Goal: Information Seeking & Learning: Find specific fact

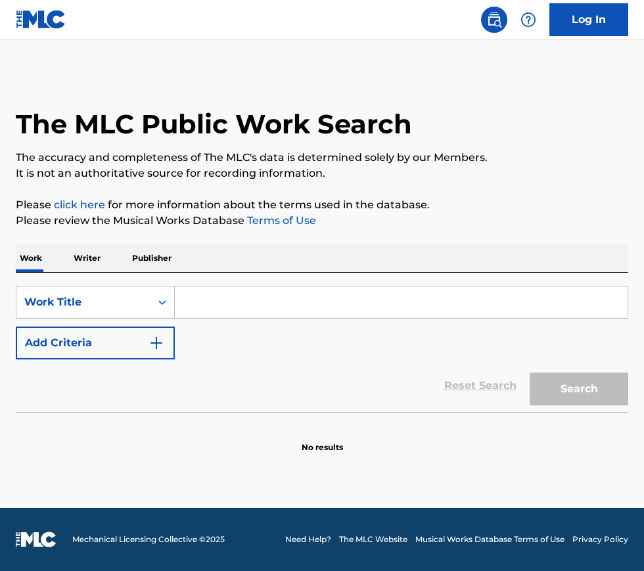
click at [241, 300] on input "Search Form" at bounding box center [401, 303] width 453 height 32
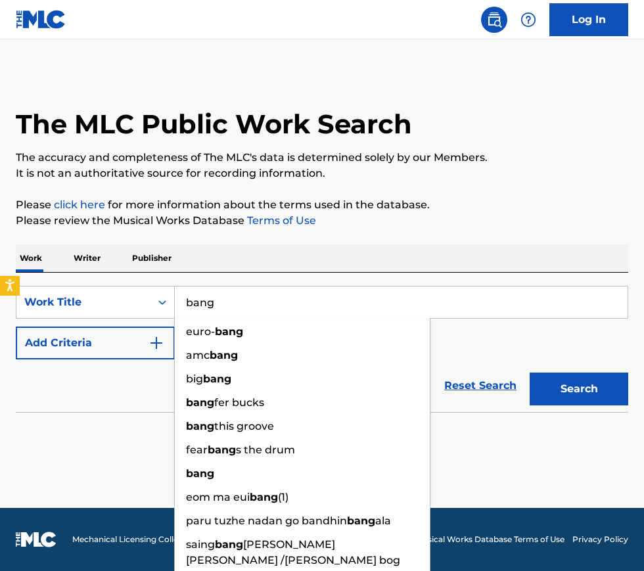
type input "bang"
click at [128, 357] on button "Add Criteria" at bounding box center [95, 343] width 159 height 33
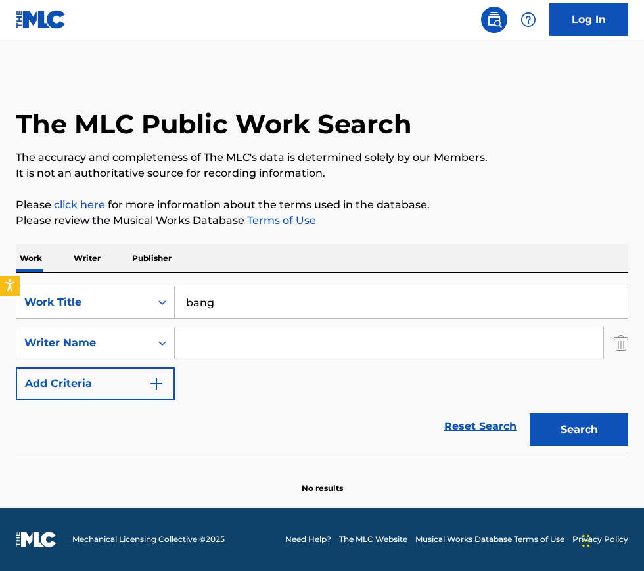
click at [250, 337] on input "Search Form" at bounding box center [389, 343] width 429 height 32
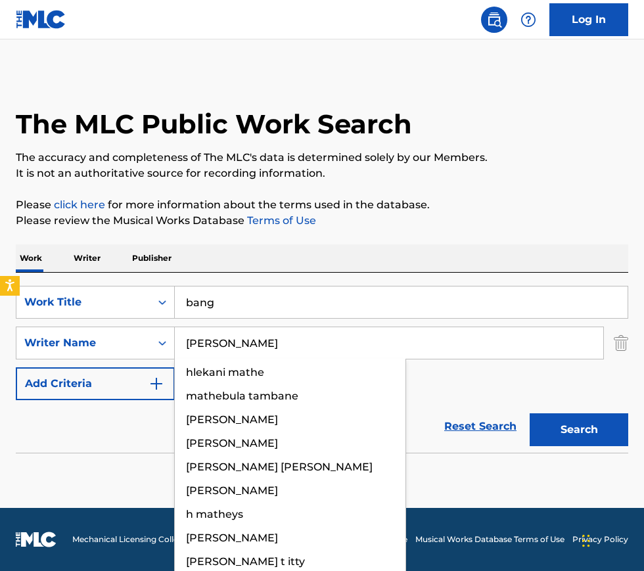
type input "[PERSON_NAME]"
click at [530, 413] on button "Search" at bounding box center [579, 429] width 99 height 33
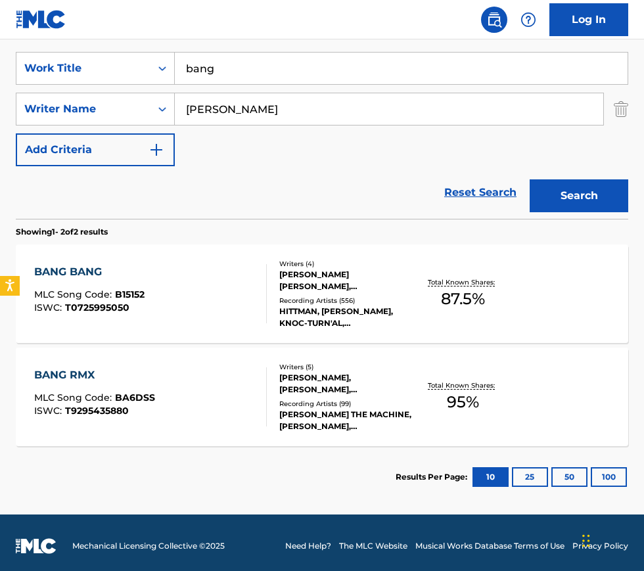
scroll to position [241, 0]
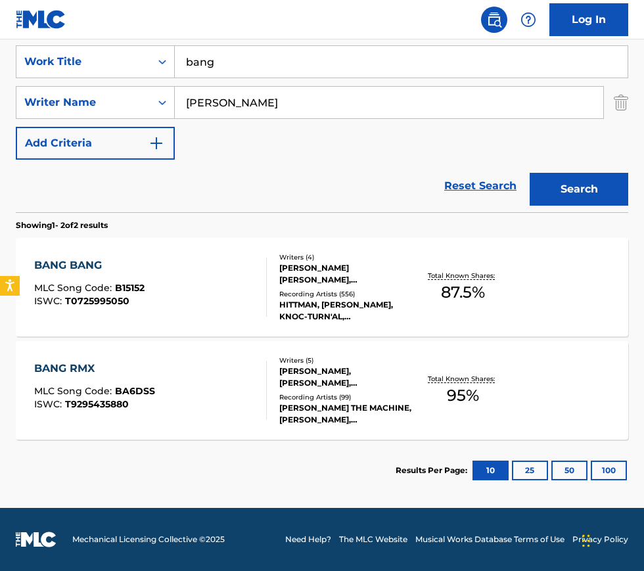
click at [156, 383] on div "BANG RMX MLC Song Code : BA6DSS ISWC : T9295435880" at bounding box center [150, 390] width 233 height 59
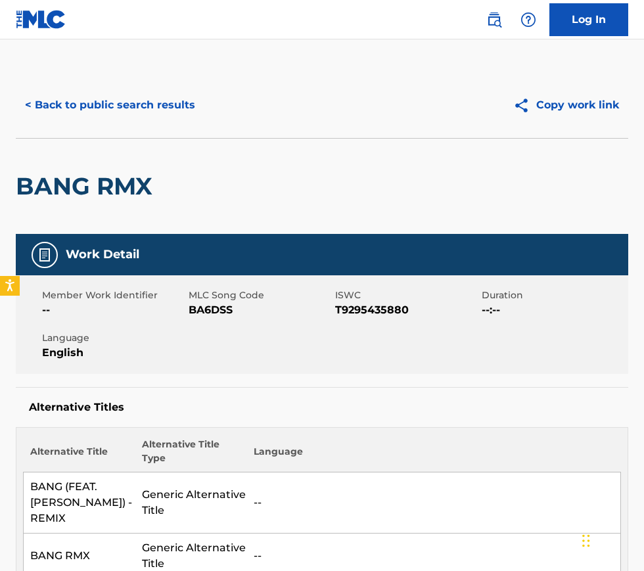
click at [67, 109] on button "< Back to public search results" at bounding box center [110, 105] width 189 height 33
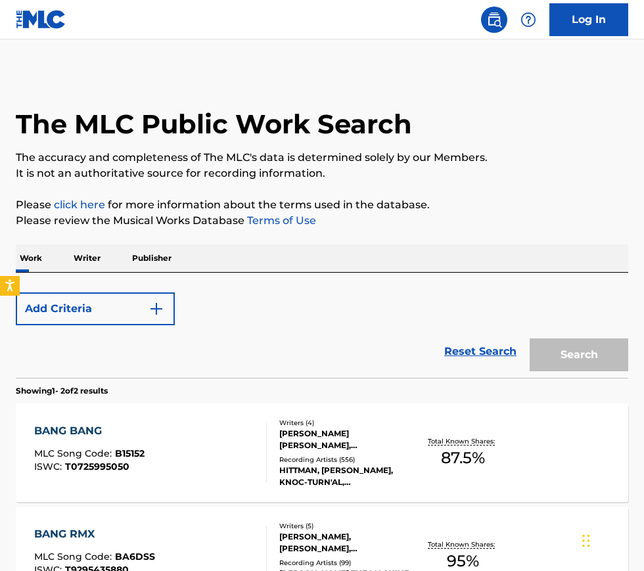
scroll to position [166, 0]
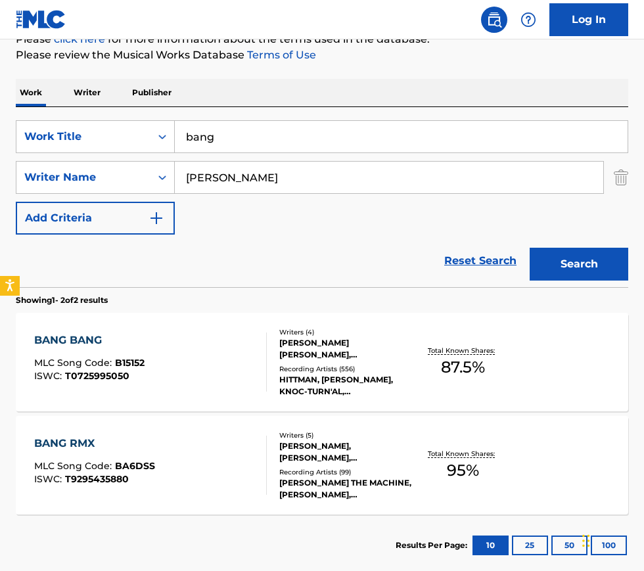
click at [178, 369] on div "BANG BANG MLC Song Code : B15152 ISWC : T0725995050" at bounding box center [150, 362] width 233 height 59
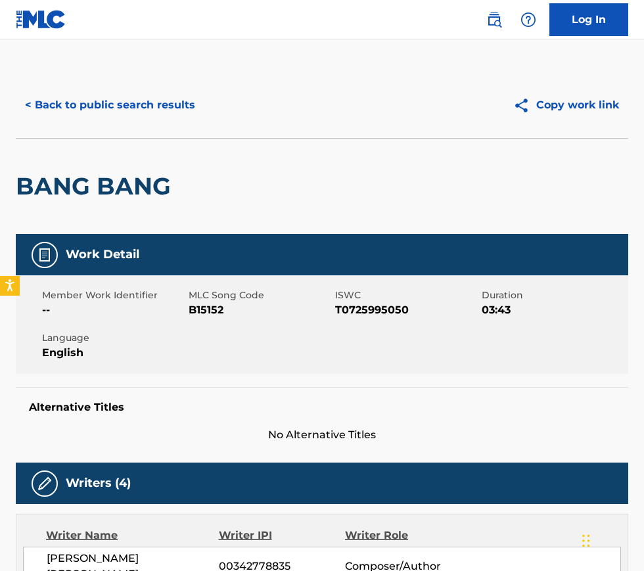
click at [110, 105] on button "< Back to public search results" at bounding box center [110, 105] width 189 height 33
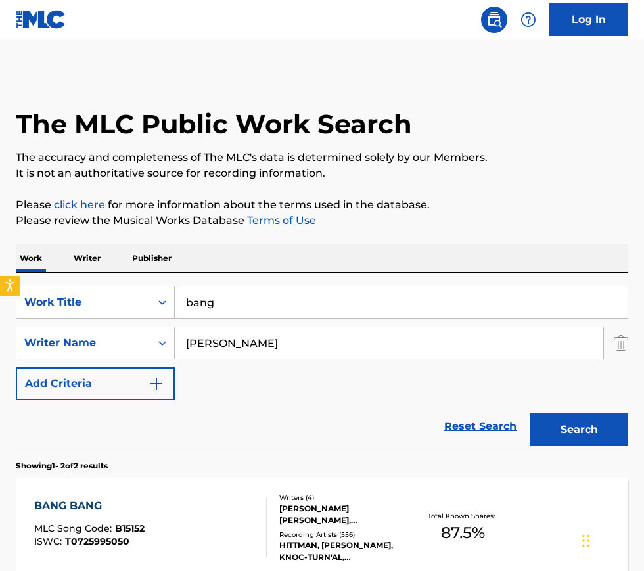
scroll to position [166, 0]
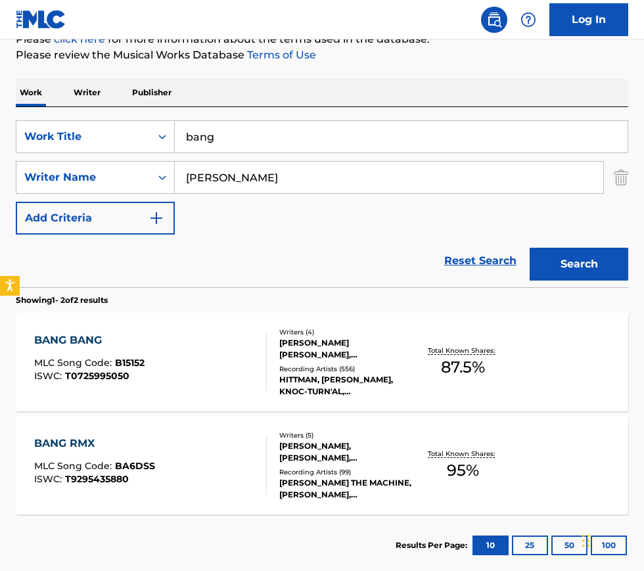
click at [215, 138] on input "bang" at bounding box center [401, 137] width 453 height 32
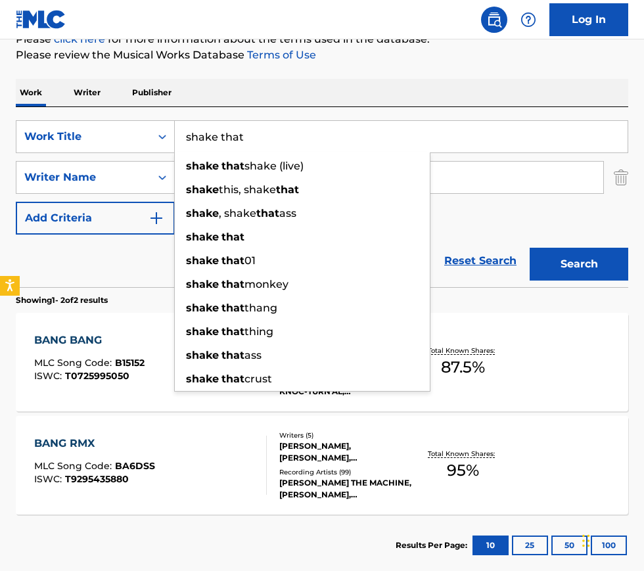
type input "shake that"
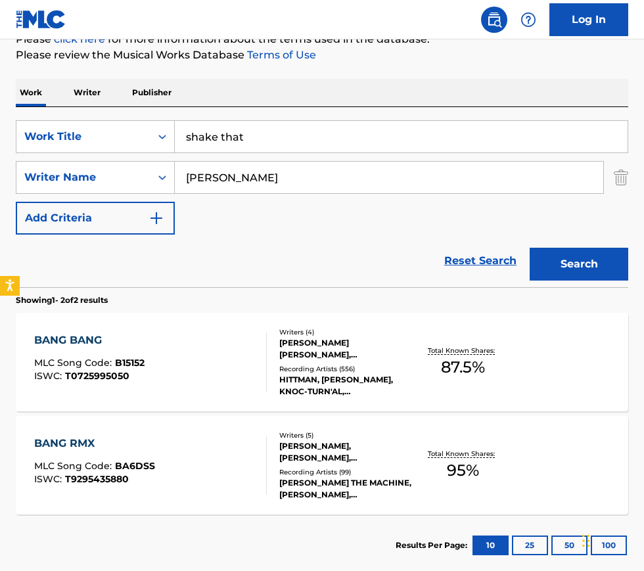
click at [255, 117] on div "SearchWithCriteria2195ed55-055e-4630-bc74-f856823a77d6 Work Title shake that Se…" at bounding box center [322, 197] width 613 height 180
click at [583, 275] on button "Search" at bounding box center [579, 264] width 99 height 33
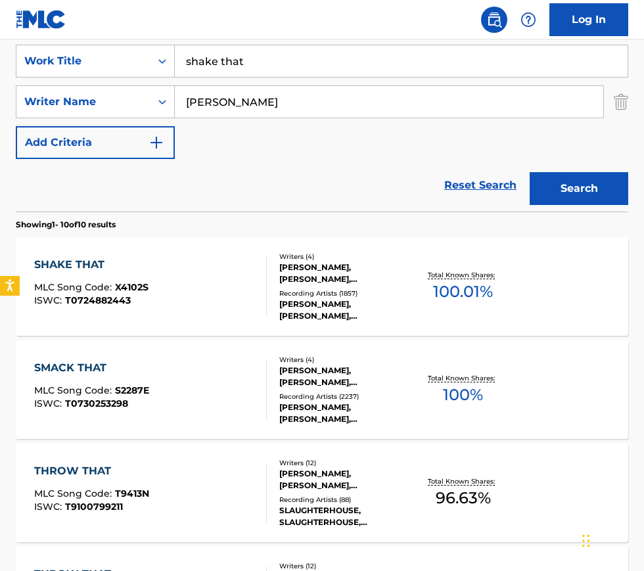
scroll to position [252, 0]
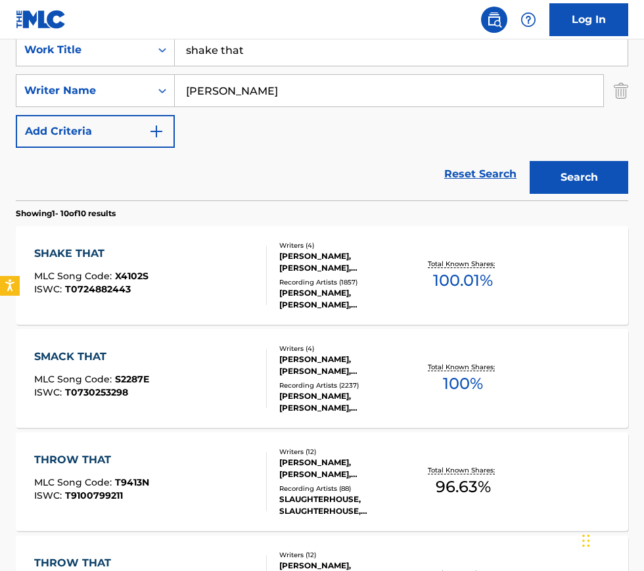
click at [222, 285] on div "SHAKE THAT MLC Song Code : X4102S ISWC : T0724882443" at bounding box center [150, 275] width 233 height 59
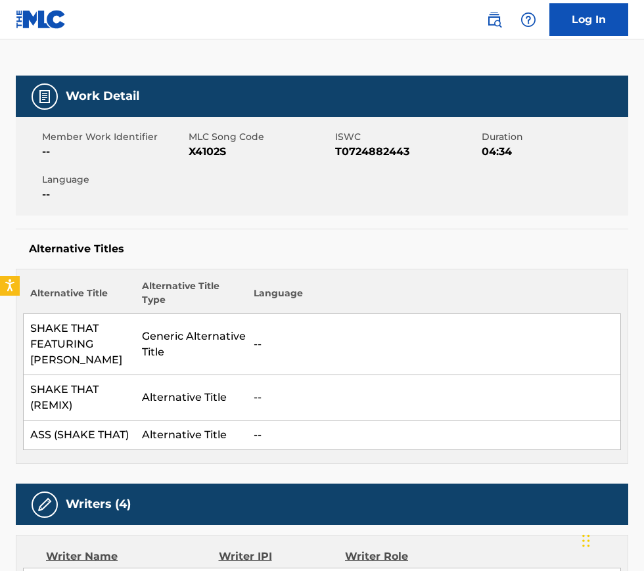
scroll to position [96, 0]
